Goal: Answer question/provide support: Answer question/provide support

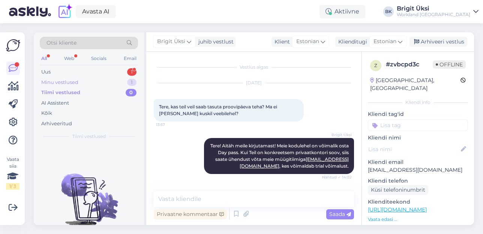
scroll to position [118, 0]
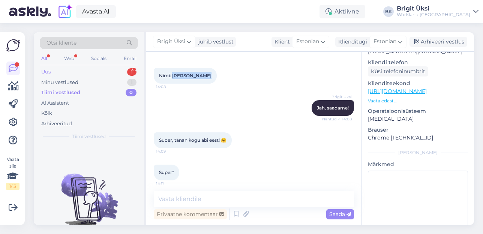
click at [117, 73] on div "Uus 1" at bounding box center [89, 72] width 98 height 10
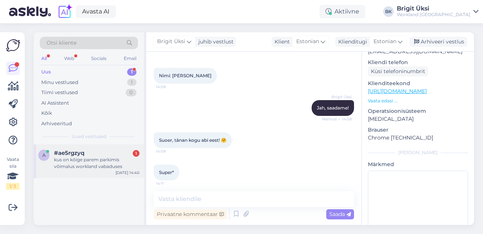
click at [115, 157] on div "kus on kõige parem parkimis võimalus workland vabaduses" at bounding box center [96, 162] width 85 height 13
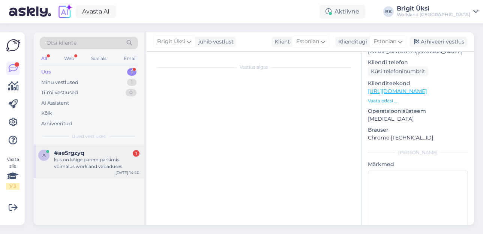
scroll to position [121, 0]
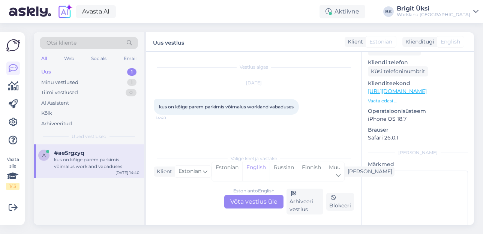
click at [240, 205] on div "Estonian to English Võta vestlus üle" at bounding box center [253, 201] width 59 height 13
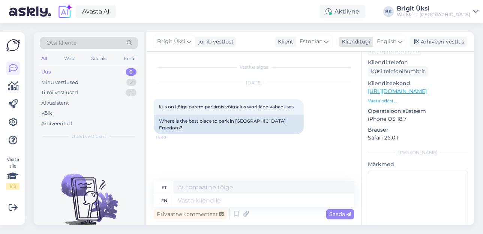
click at [393, 40] on span "English" at bounding box center [386, 41] width 19 height 8
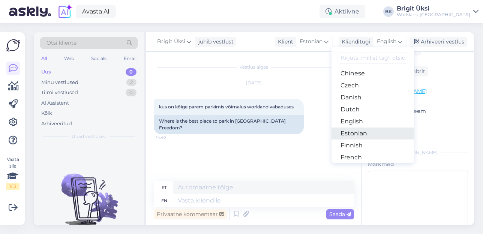
scroll to position [38, 0]
click at [358, 130] on link "Estonian" at bounding box center [372, 133] width 82 height 12
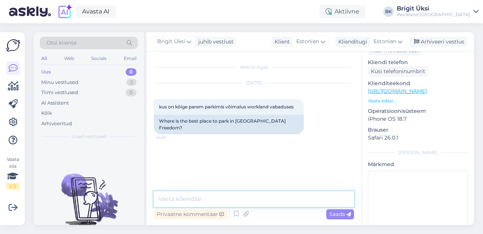
click at [277, 198] on textarea at bounding box center [254, 199] width 200 height 16
drag, startPoint x: 223, startPoint y: 200, endPoint x: 136, endPoint y: 198, distance: 87.3
click at [136, 198] on div "Otsi kliente All Web Socials Email Uus 0 Minu vestlused 2 Tiimi vestlused 0 AI …" at bounding box center [254, 128] width 440 height 193
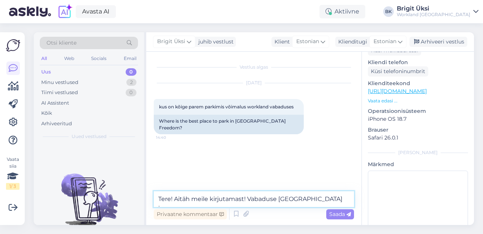
drag, startPoint x: 346, startPoint y: 201, endPoint x: 342, endPoint y: 201, distance: 4.1
click at [342, 201] on textarea "Tere! Aitäh meile kirjutamast! Vabaduse [GEOGRAPHIC_DATA] juures on" at bounding box center [254, 199] width 200 height 16
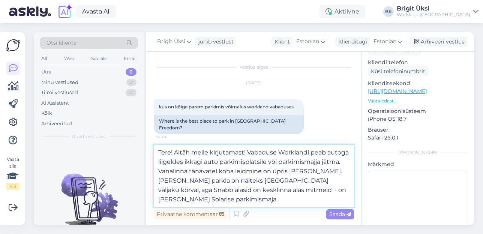
drag, startPoint x: 202, startPoint y: 193, endPoint x: 189, endPoint y: 192, distance: 13.1
click at [189, 192] on textarea "Tere! Aitäh meile kirjutamast! Vabaduse Worklandi peab autoga liigeldes ikkagi …" at bounding box center [254, 176] width 200 height 62
click at [214, 191] on textarea "Tere! Aitäh meile kirjutamast! Vabaduse Worklandi peab autoga liigeldes ikkagi …" at bounding box center [254, 176] width 200 height 62
click at [299, 189] on textarea "Tere! Aitäh meile kirjutamast! Vabaduse Worklandi peab autoga liigeldes ikkagi …" at bounding box center [254, 176] width 200 height 62
type textarea "Tere! Aitäh meile kirjutamast! Vabaduse Worklandi peab autoga liigeldes ikkagi …"
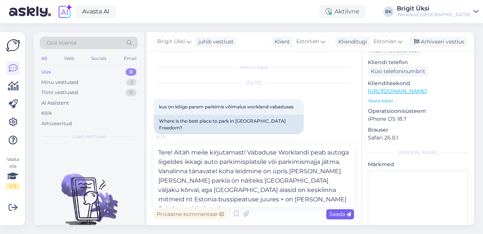
click at [337, 215] on span "Saada" at bounding box center [340, 214] width 22 height 7
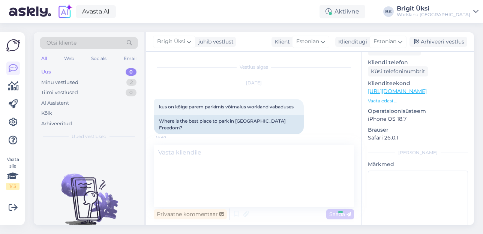
scroll to position [17, 0]
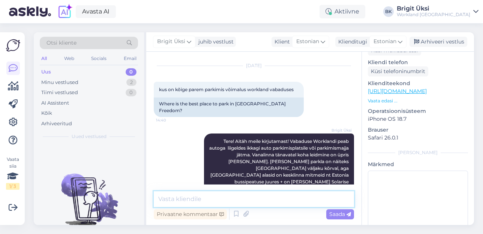
click at [308, 199] on textarea at bounding box center [254, 199] width 200 height 16
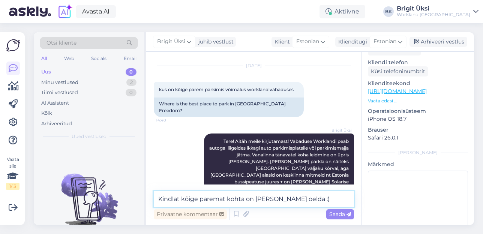
type textarea "Kindlat kõige paremat kohta on [PERSON_NAME] öelda :)"
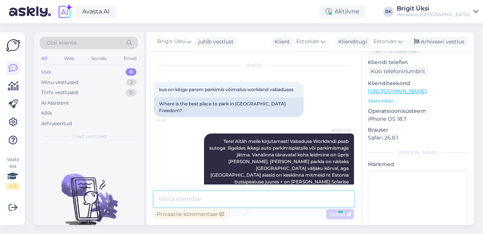
scroll to position [49, 0]
